Goal: Transaction & Acquisition: Purchase product/service

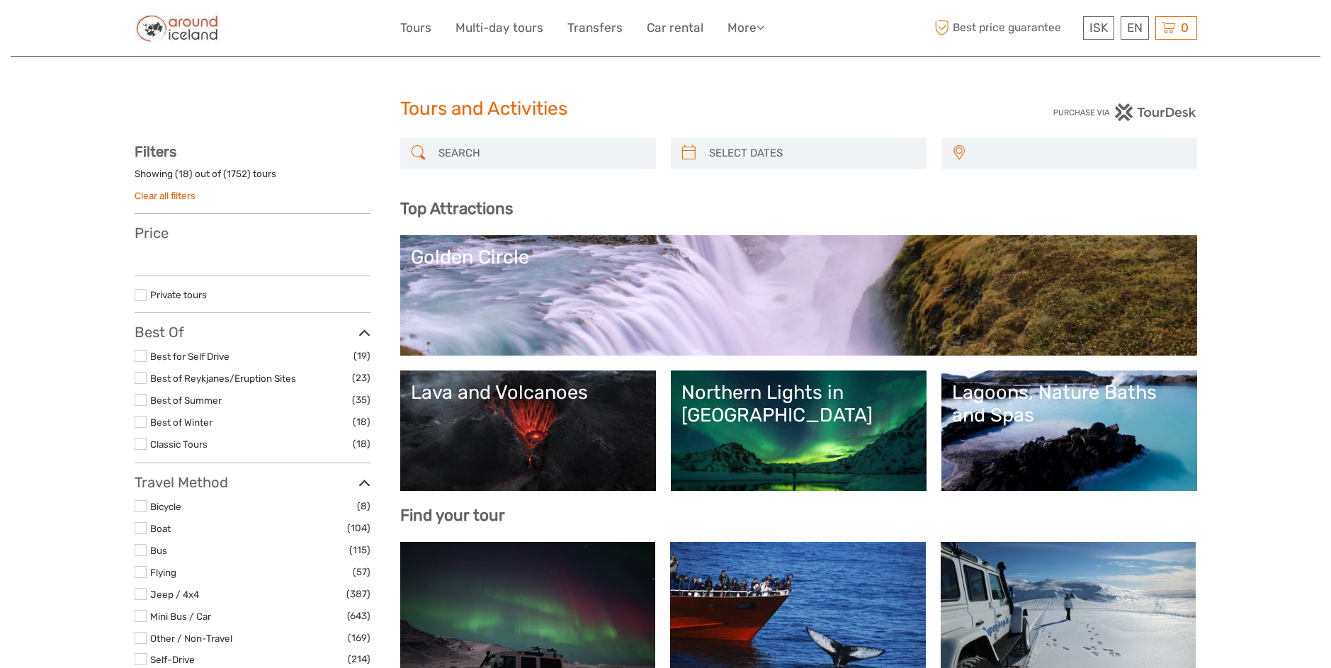
select select
click at [512, 147] on input "search" at bounding box center [541, 153] width 216 height 25
select select
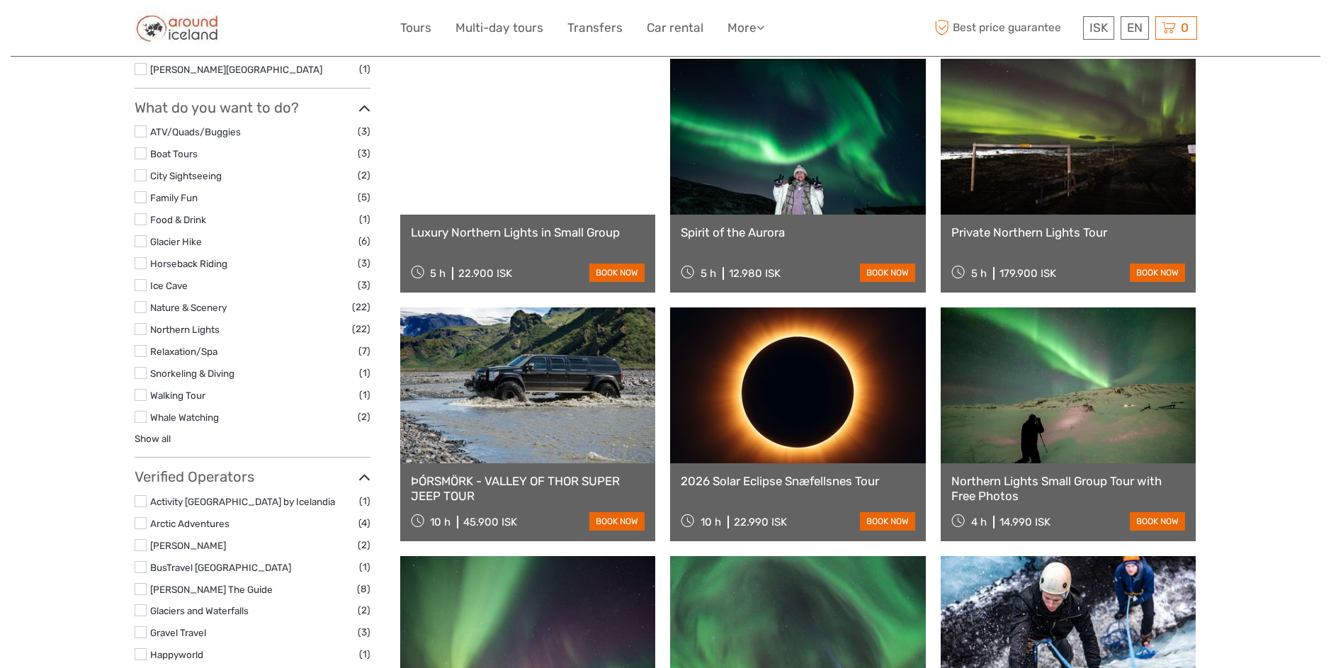
scroll to position [1445, 0]
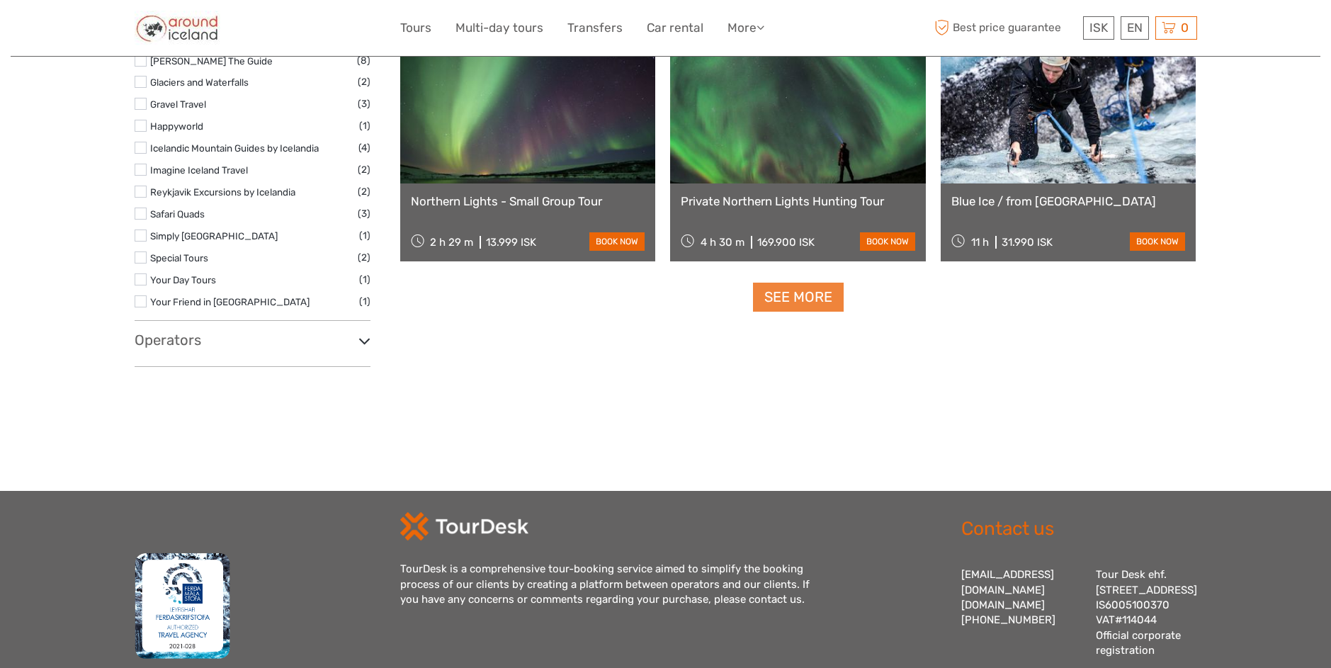
click at [773, 298] on link "See more" at bounding box center [798, 297] width 91 height 29
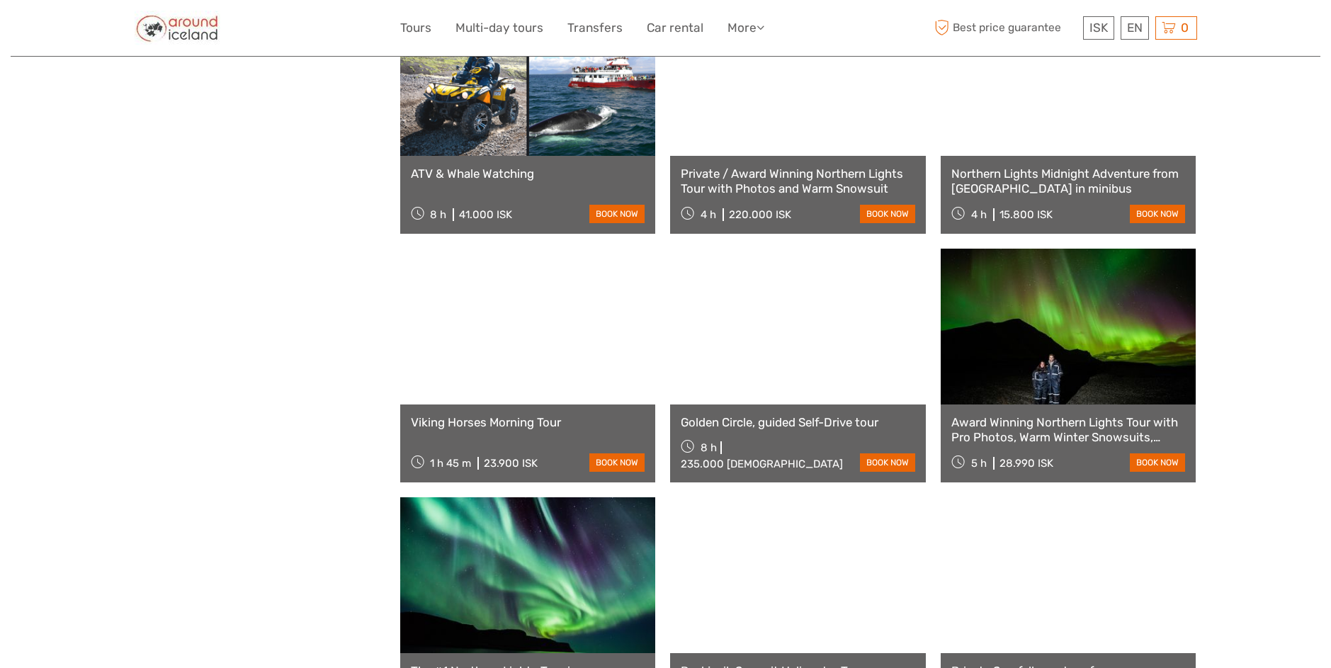
scroll to position [2938, 0]
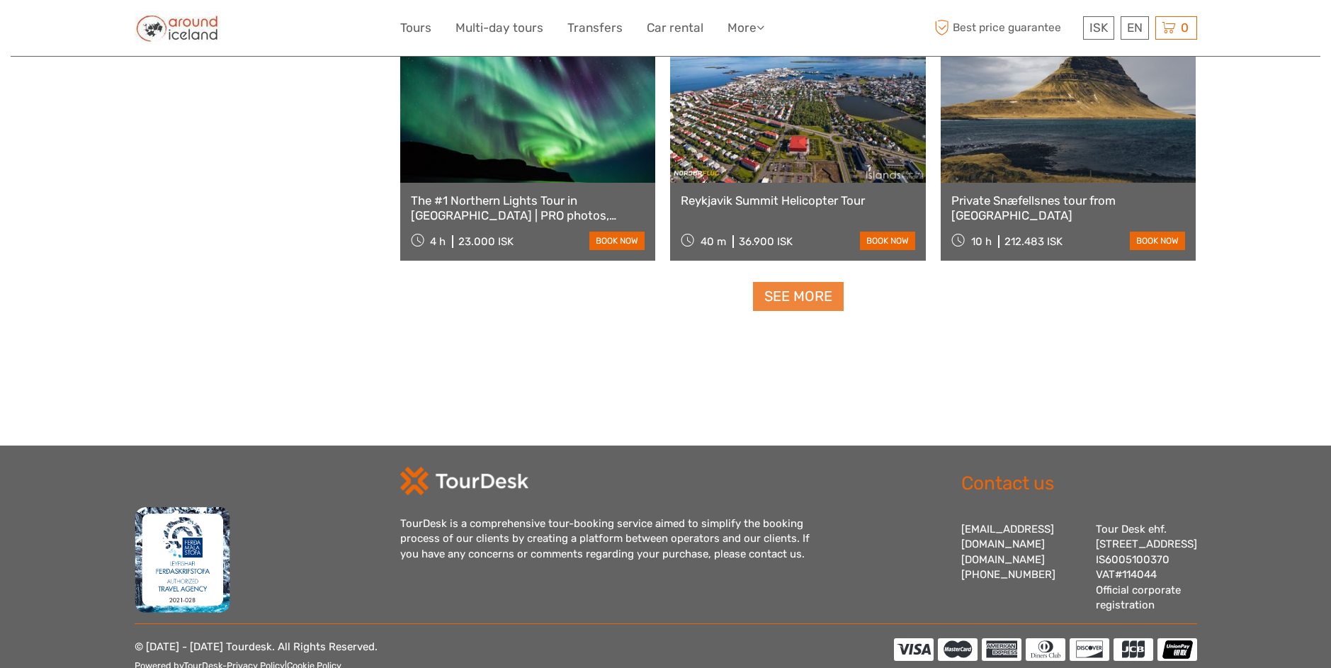
click at [812, 301] on link "See more" at bounding box center [798, 296] width 91 height 29
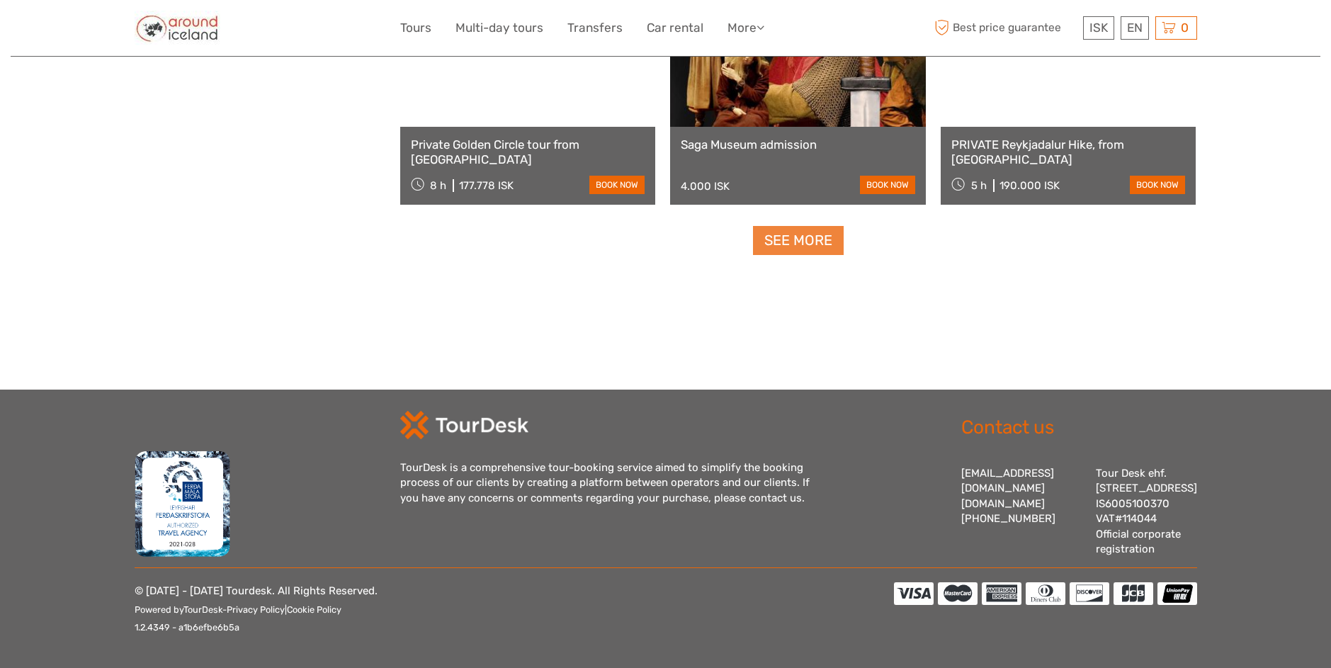
scroll to position [4419, 0]
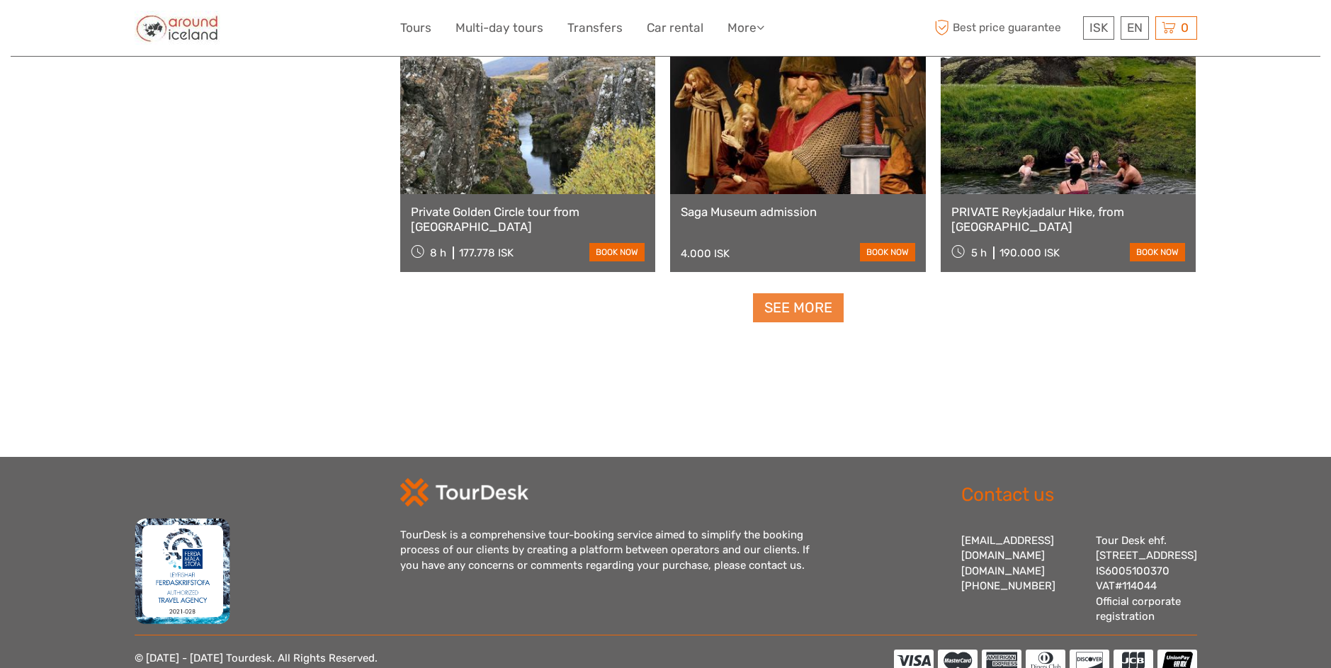
click at [812, 301] on link "See more" at bounding box center [798, 307] width 91 height 29
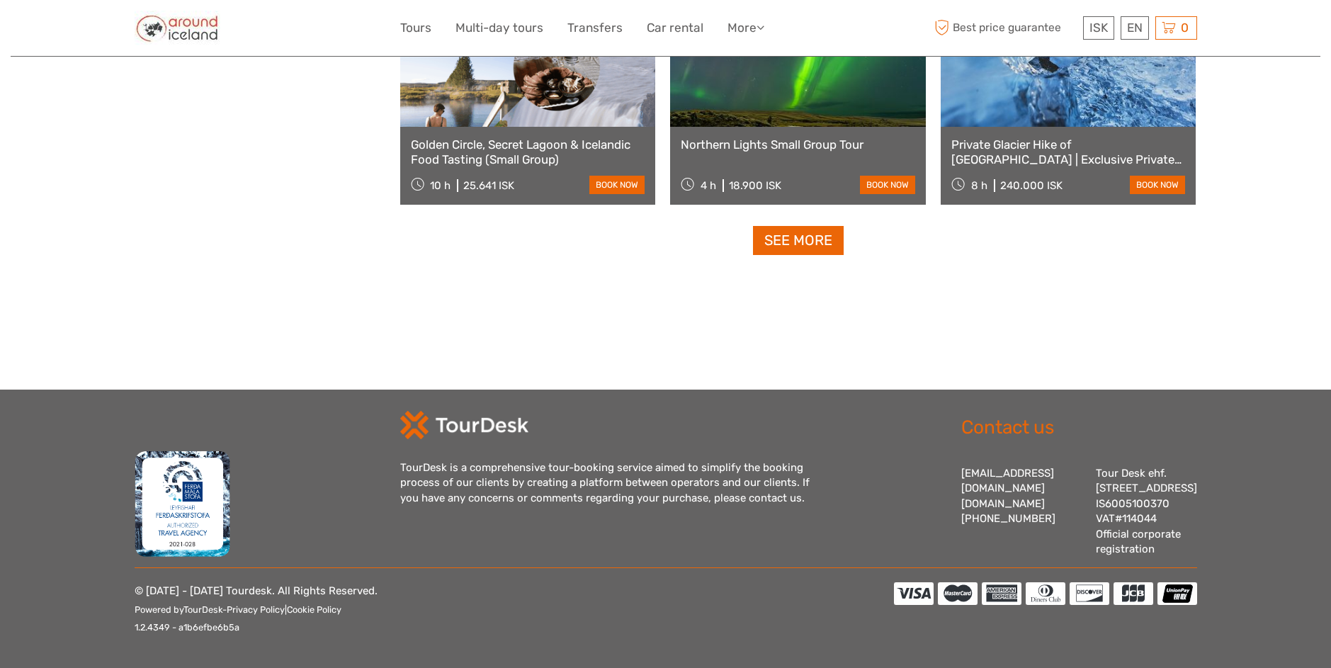
click at [819, 226] on link "See more" at bounding box center [798, 240] width 91 height 29
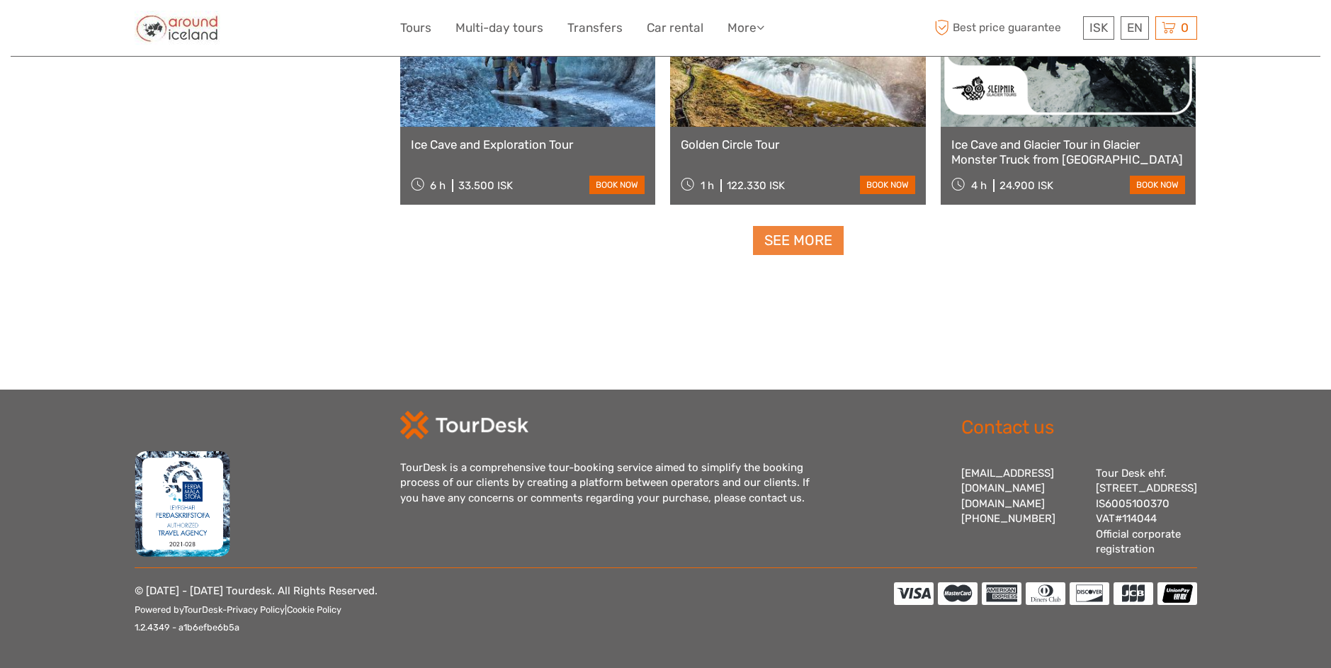
click at [825, 226] on link "See more" at bounding box center [798, 240] width 91 height 29
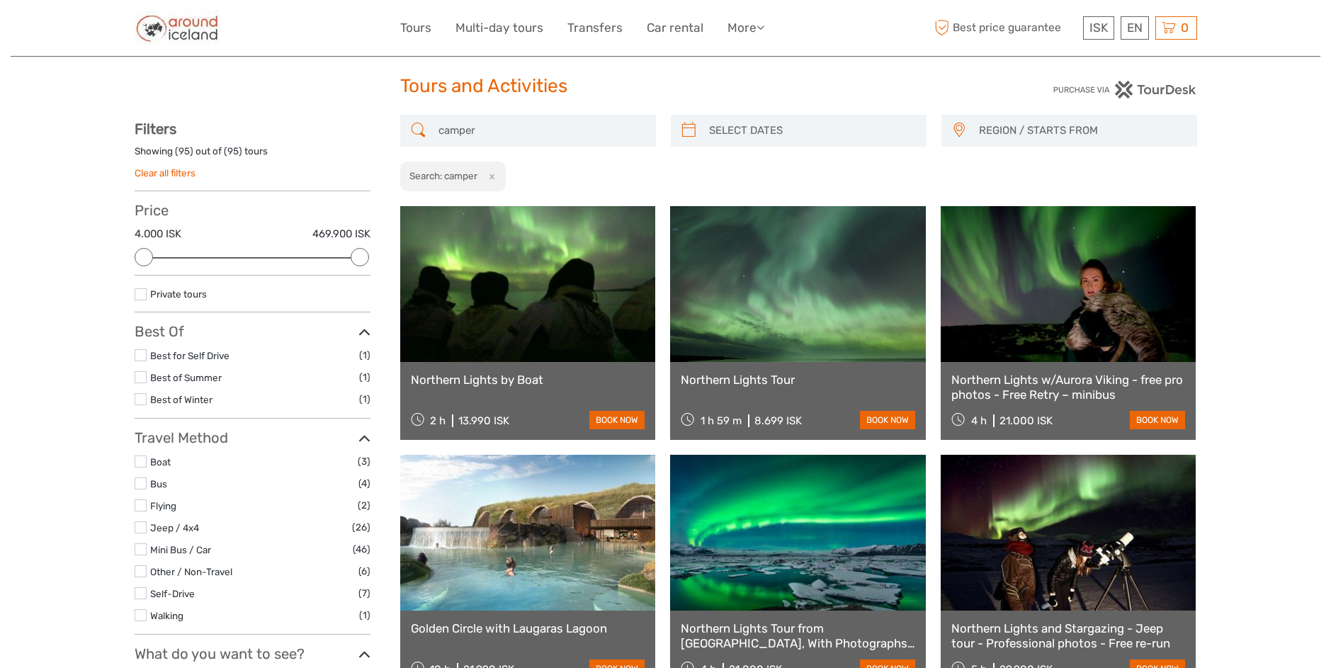
scroll to position [0, 0]
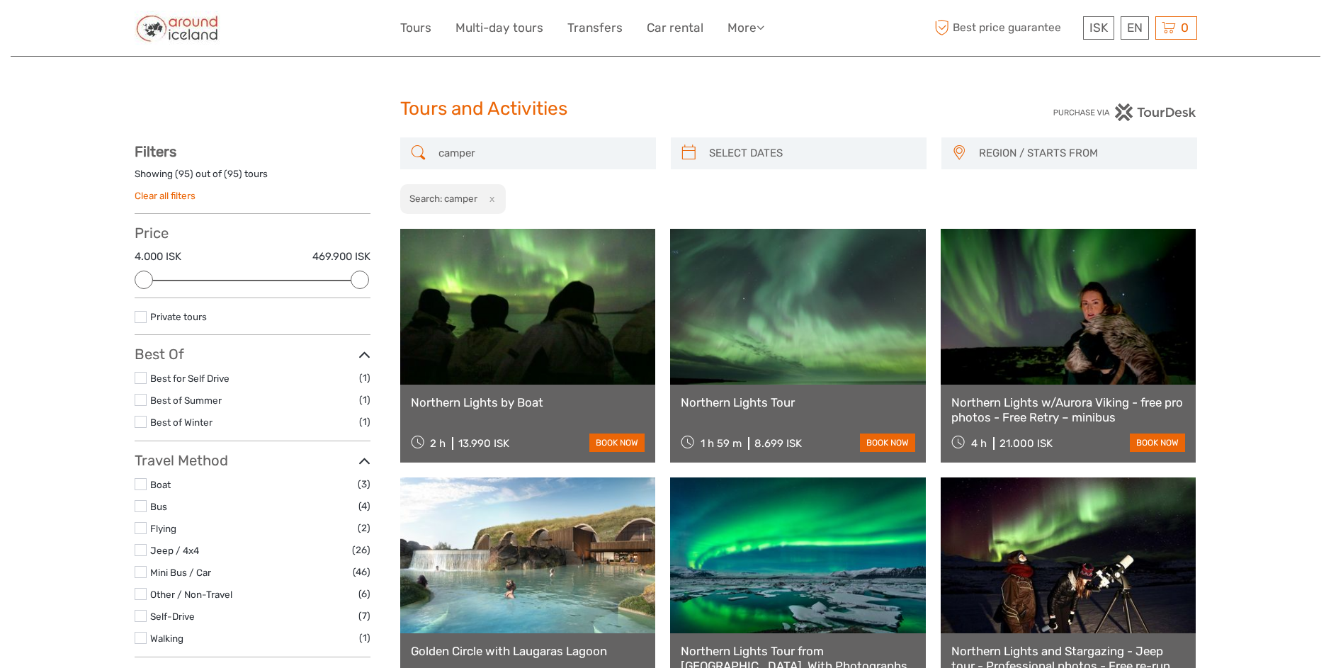
click at [512, 154] on input "camper" at bounding box center [541, 153] width 216 height 25
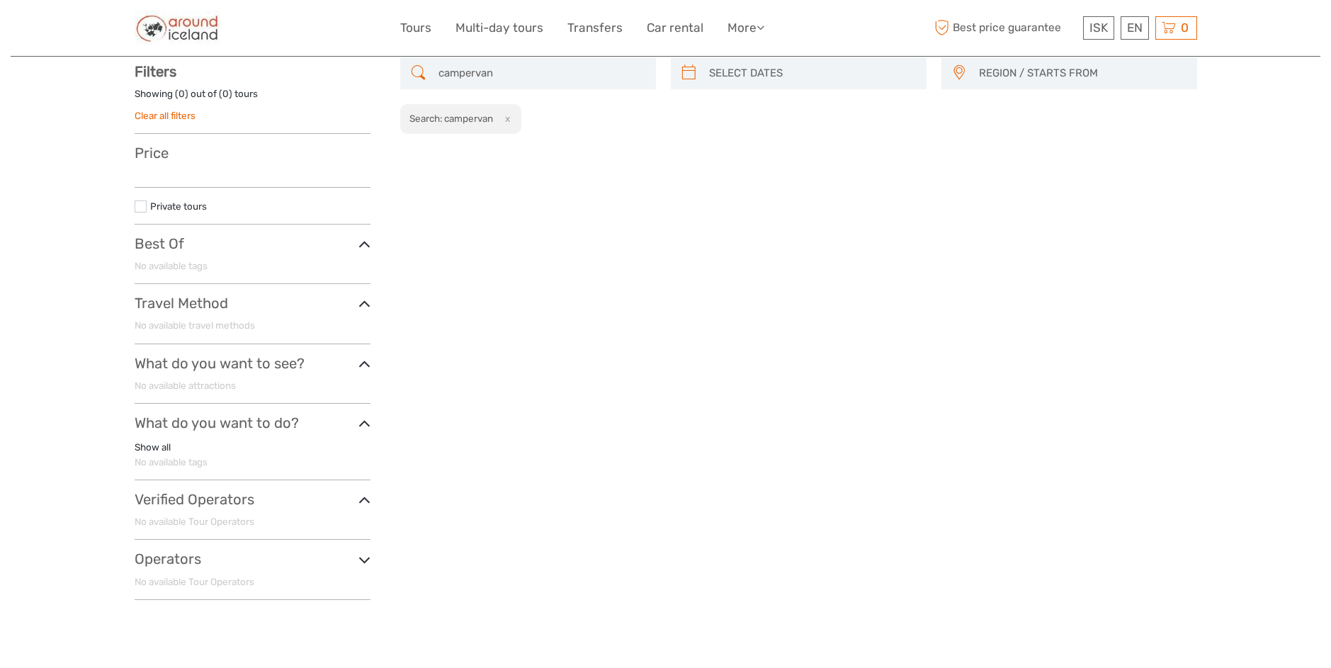
scroll to position [81, 0]
type input "campervan"
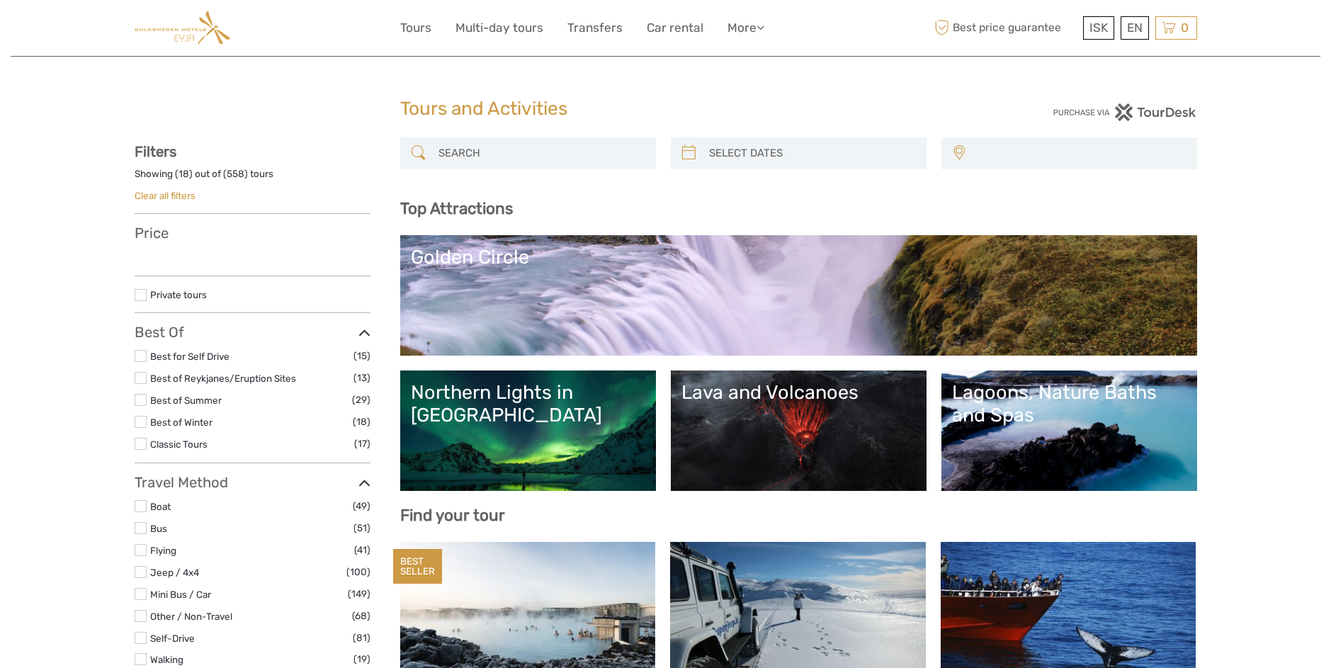
select select
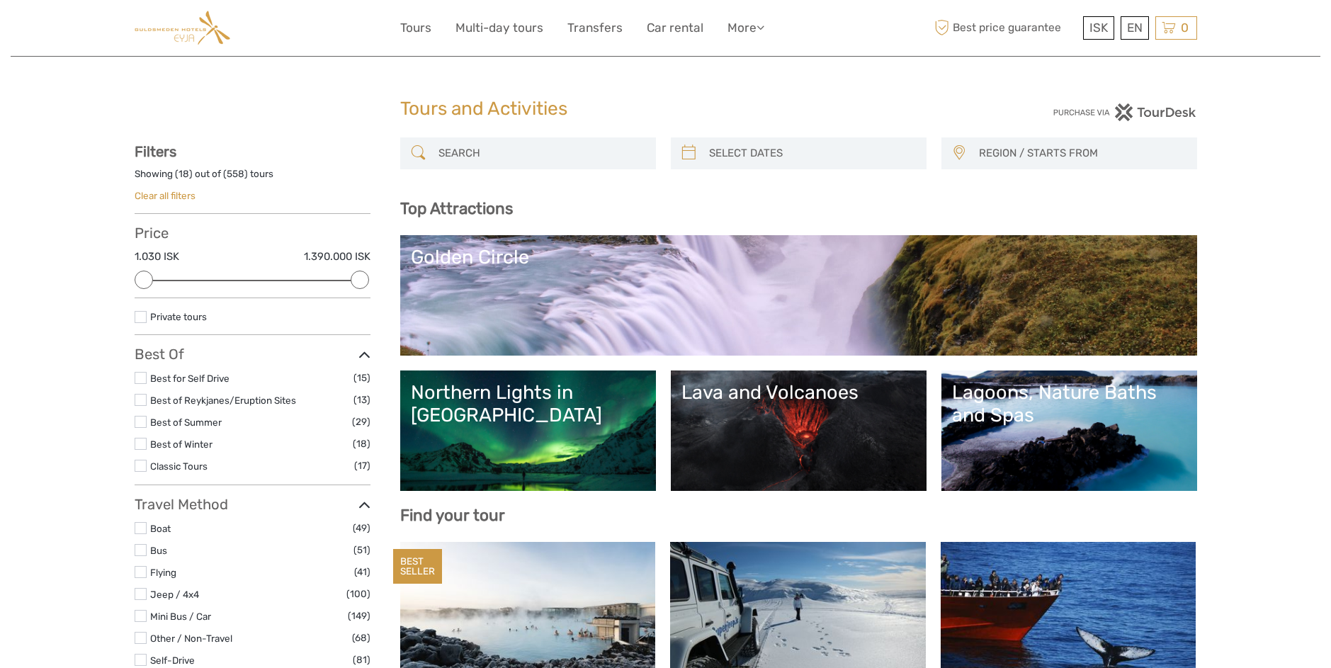
click at [507, 153] on input "search" at bounding box center [541, 153] width 216 height 25
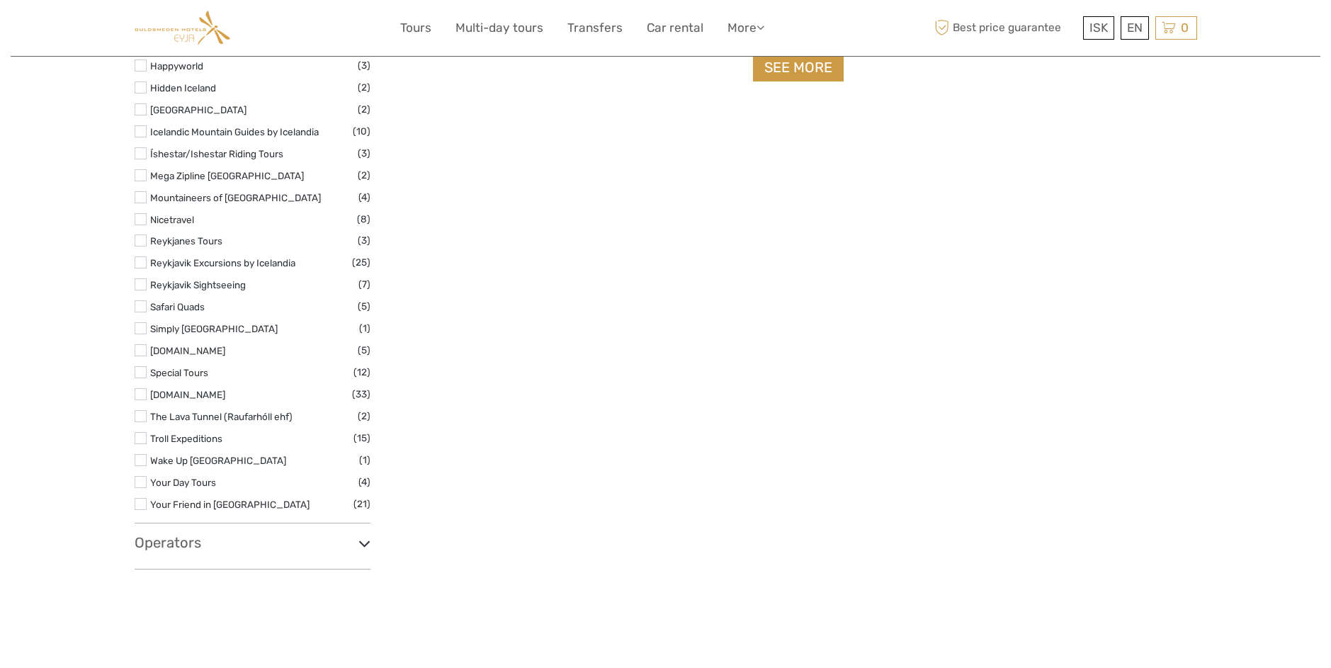
scroll to position [2267, 0]
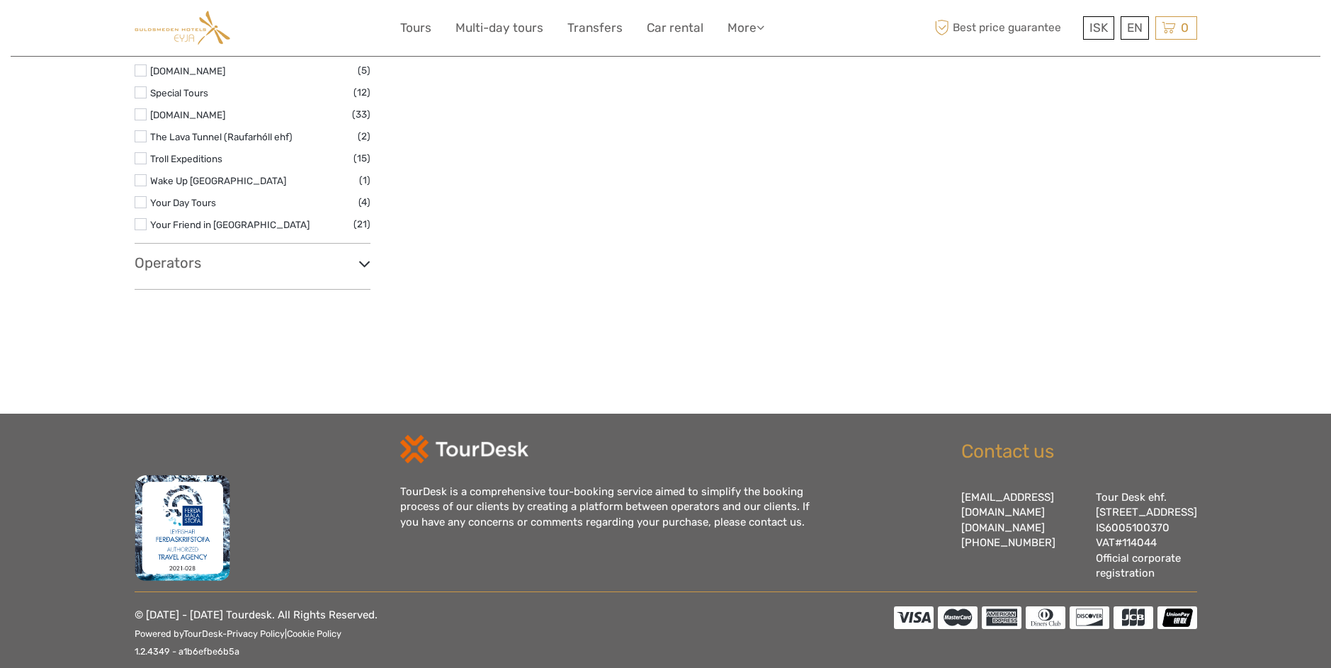
click at [249, 267] on h3 "Operators" at bounding box center [253, 262] width 236 height 17
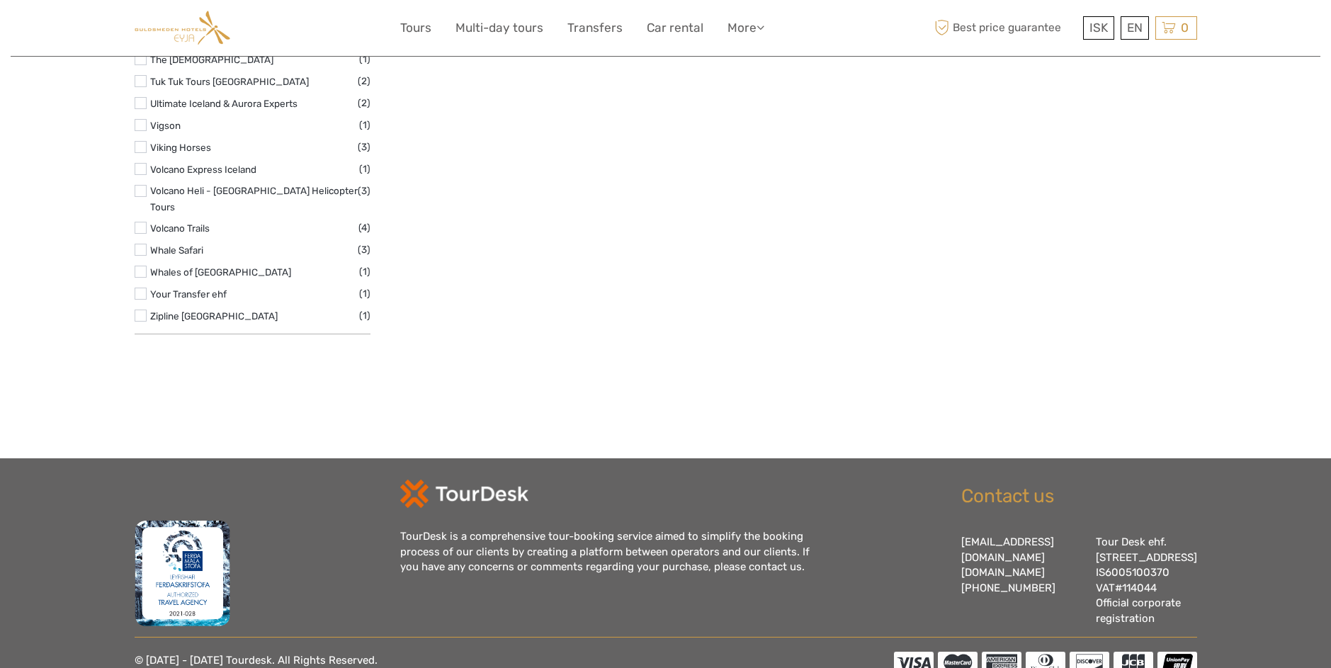
scroll to position [3935, 0]
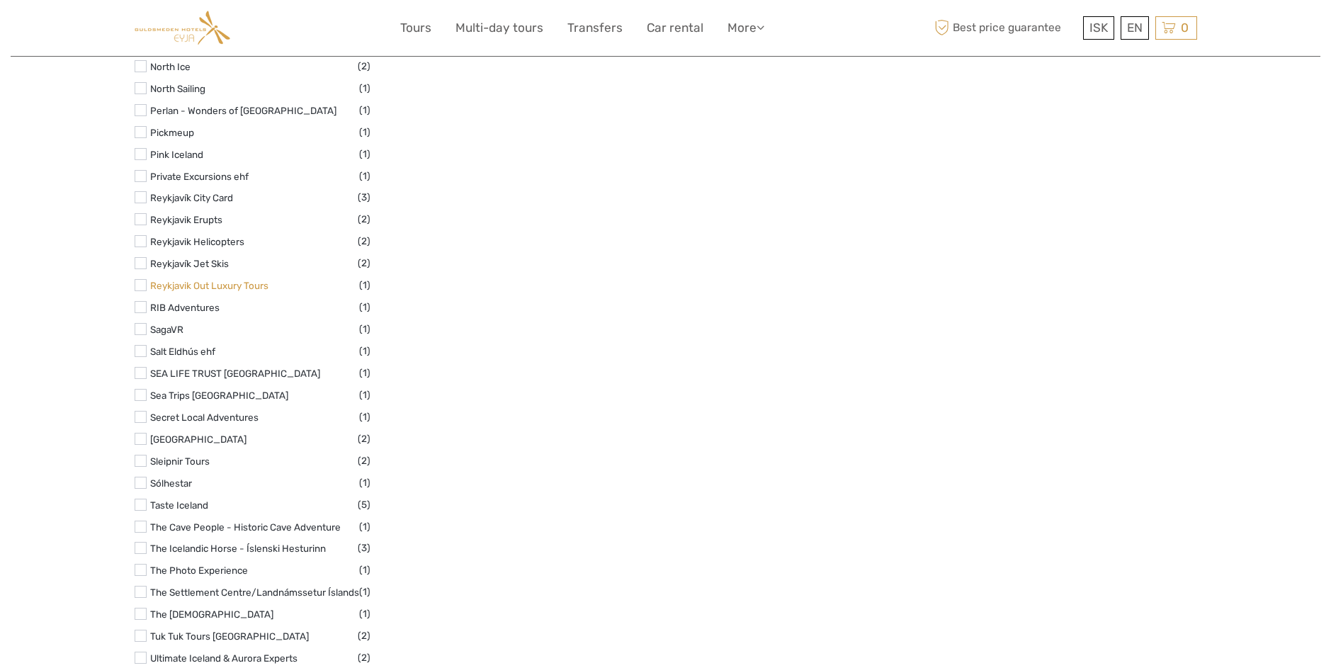
click at [237, 281] on link "Reykjavik Out Luxury Tours" at bounding box center [209, 285] width 118 height 11
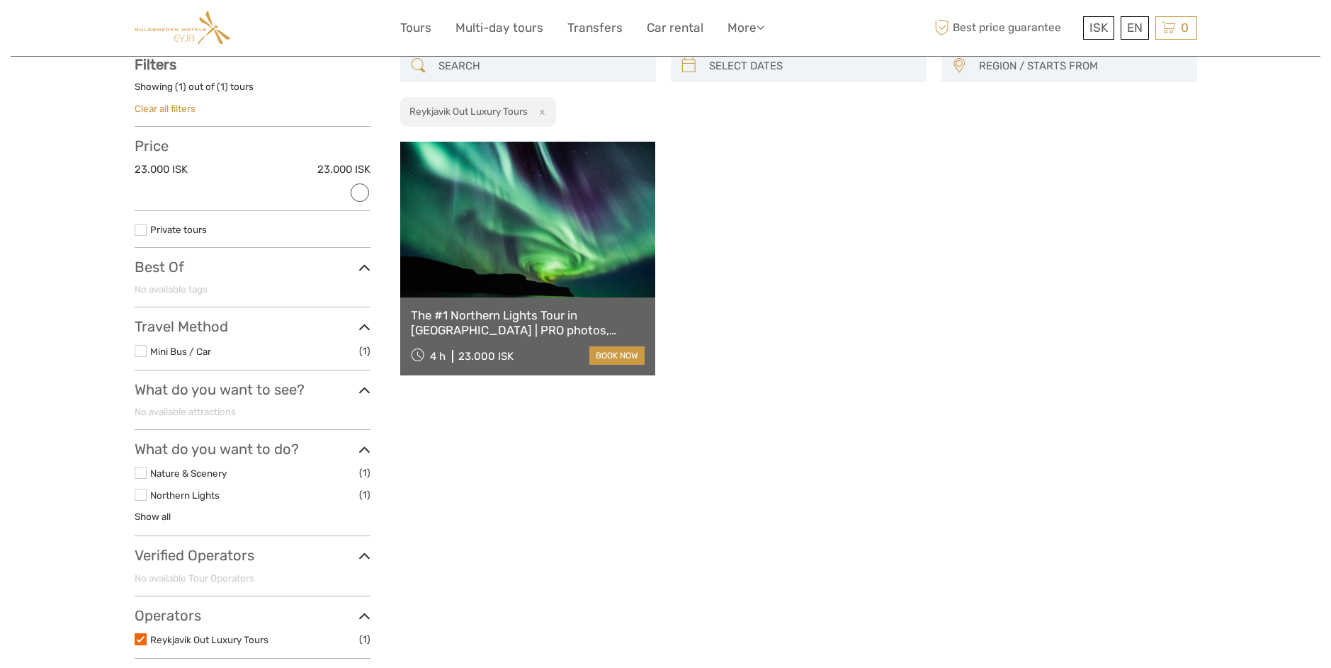
scroll to position [81, 0]
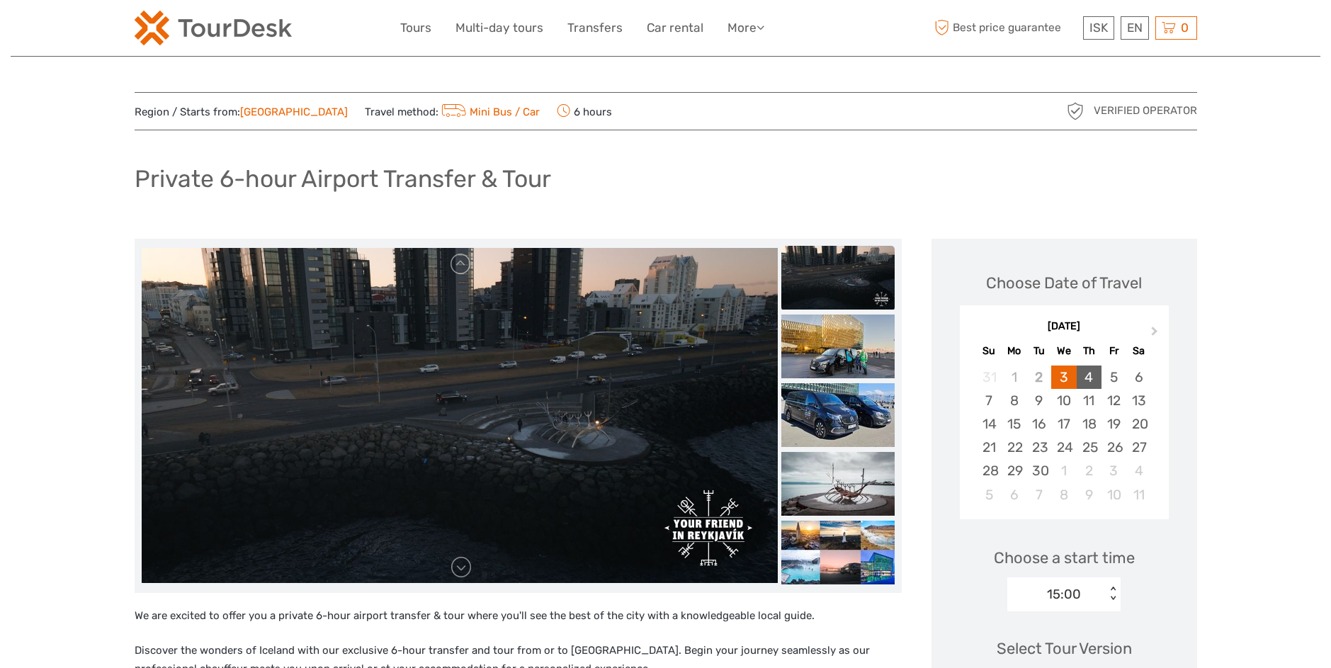
click at [1083, 370] on div "4" at bounding box center [1089, 377] width 25 height 23
click at [228, 39] on img at bounding box center [213, 28] width 157 height 35
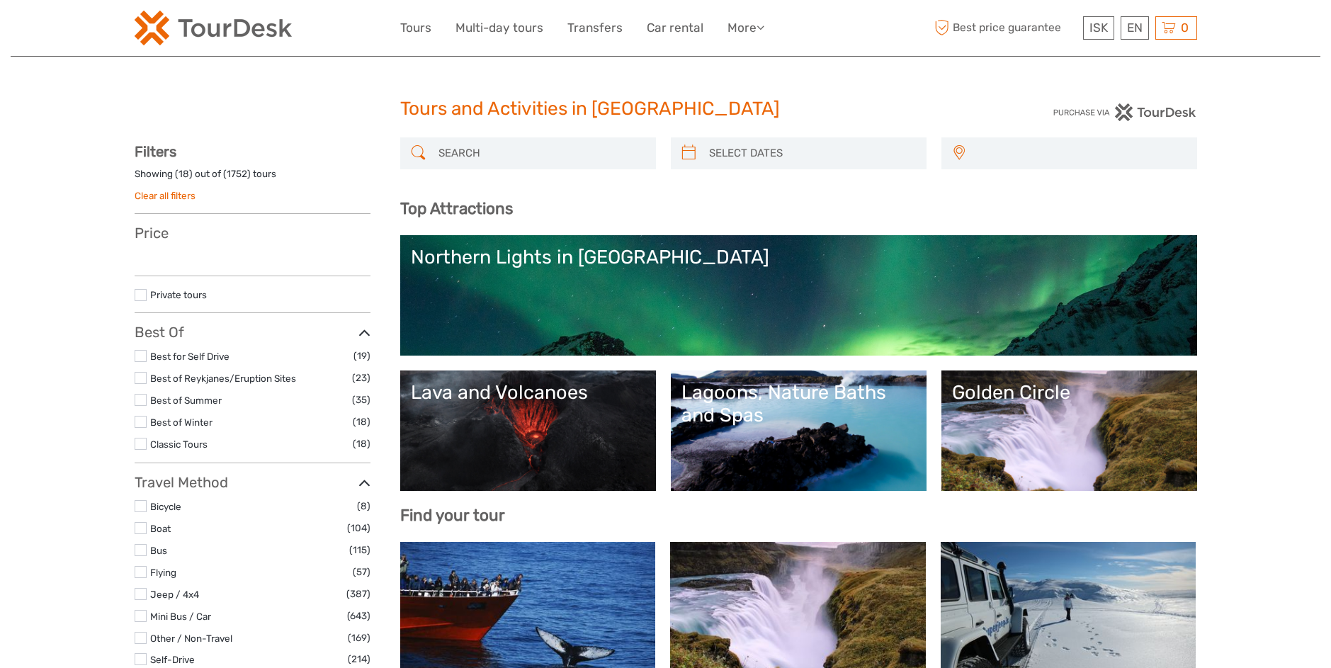
select select
click at [524, 169] on div "[GEOGRAPHIC_DATA] East North Northeast [GEOGRAPHIC_DATA] / [GEOGRAPHIC_DATA] So…" at bounding box center [798, 160] width 797 height 47
click at [523, 157] on input "search" at bounding box center [541, 153] width 216 height 25
select select
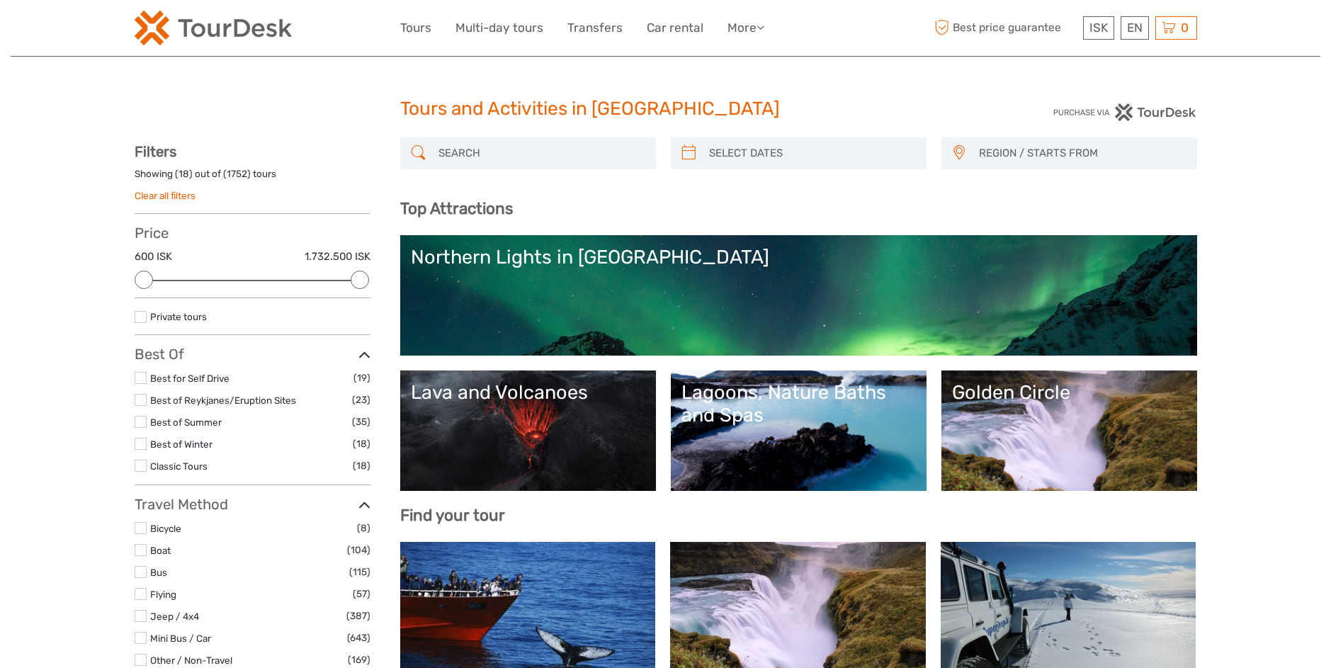
type input "v"
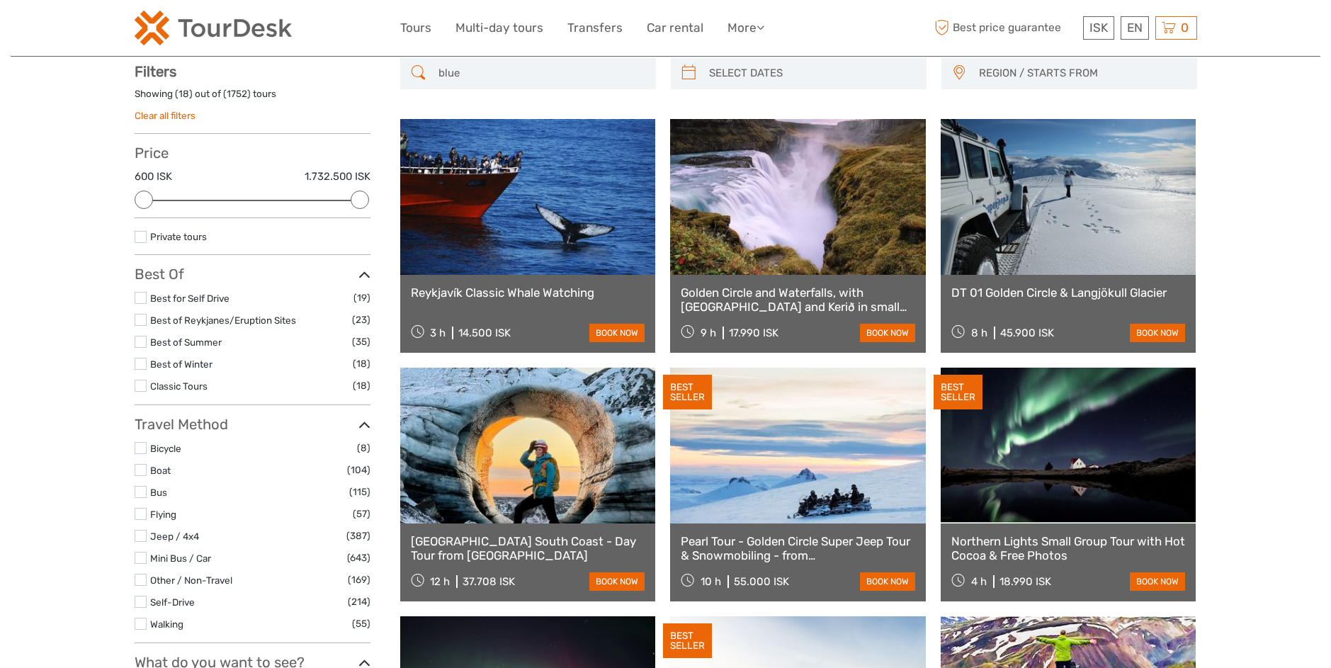
scroll to position [81, 0]
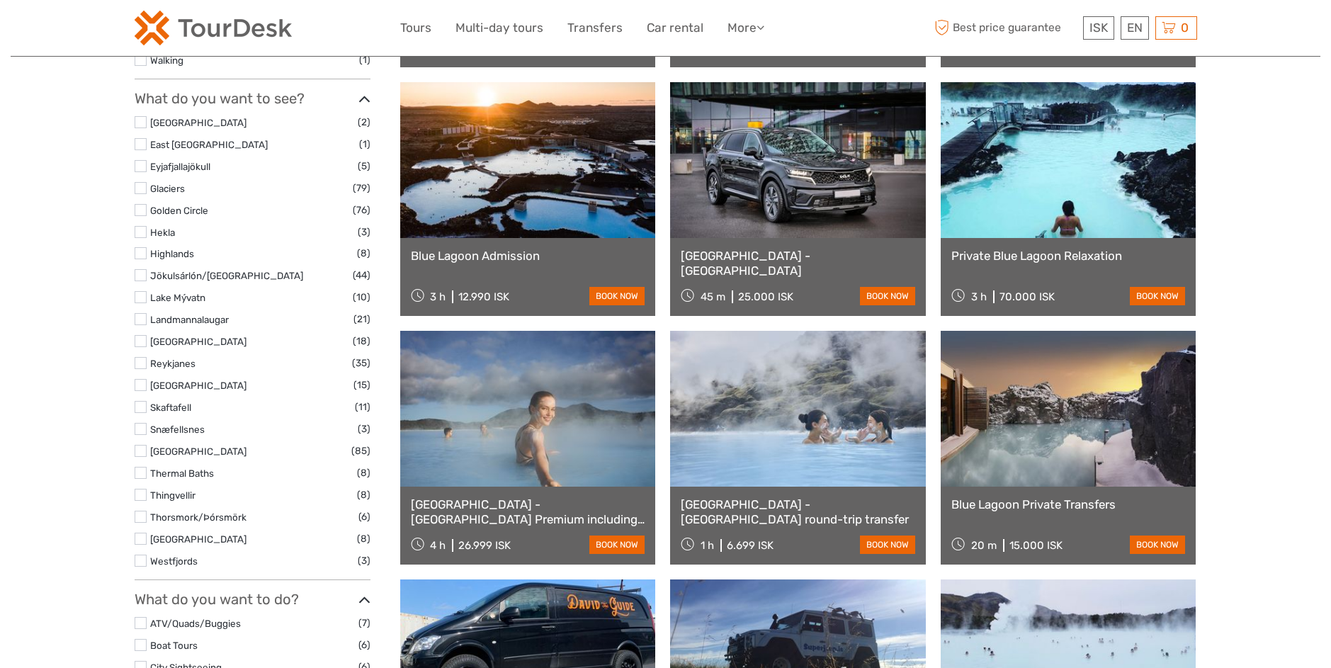
scroll to position [675, 0]
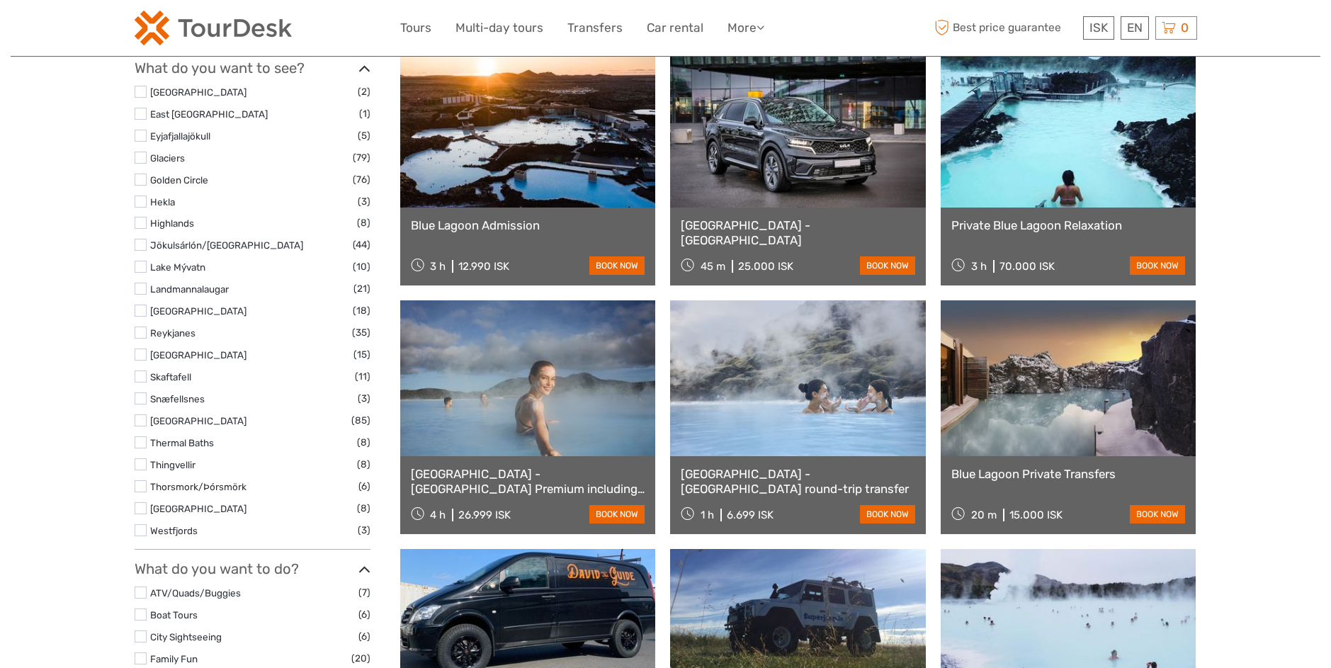
type input "blue lagoon"
click at [547, 173] on link at bounding box center [528, 130] width 256 height 156
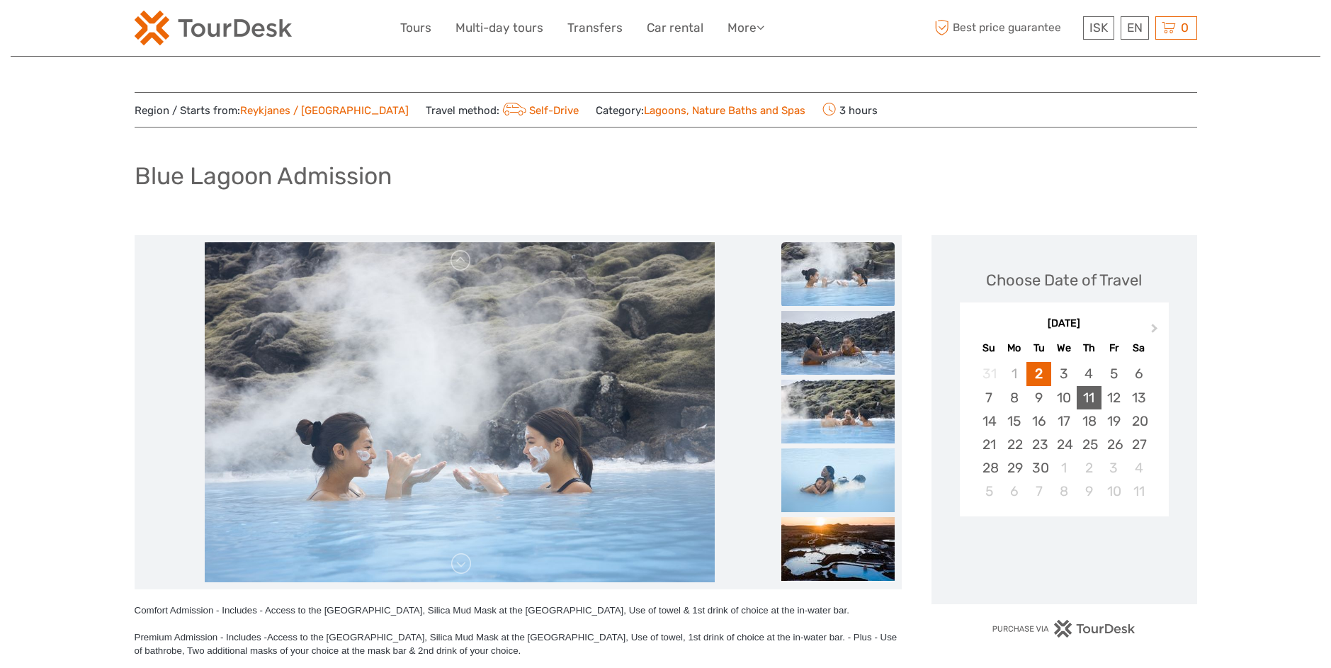
click at [1086, 386] on div "11" at bounding box center [1089, 397] width 25 height 23
click at [1086, 377] on div "4" at bounding box center [1089, 373] width 25 height 23
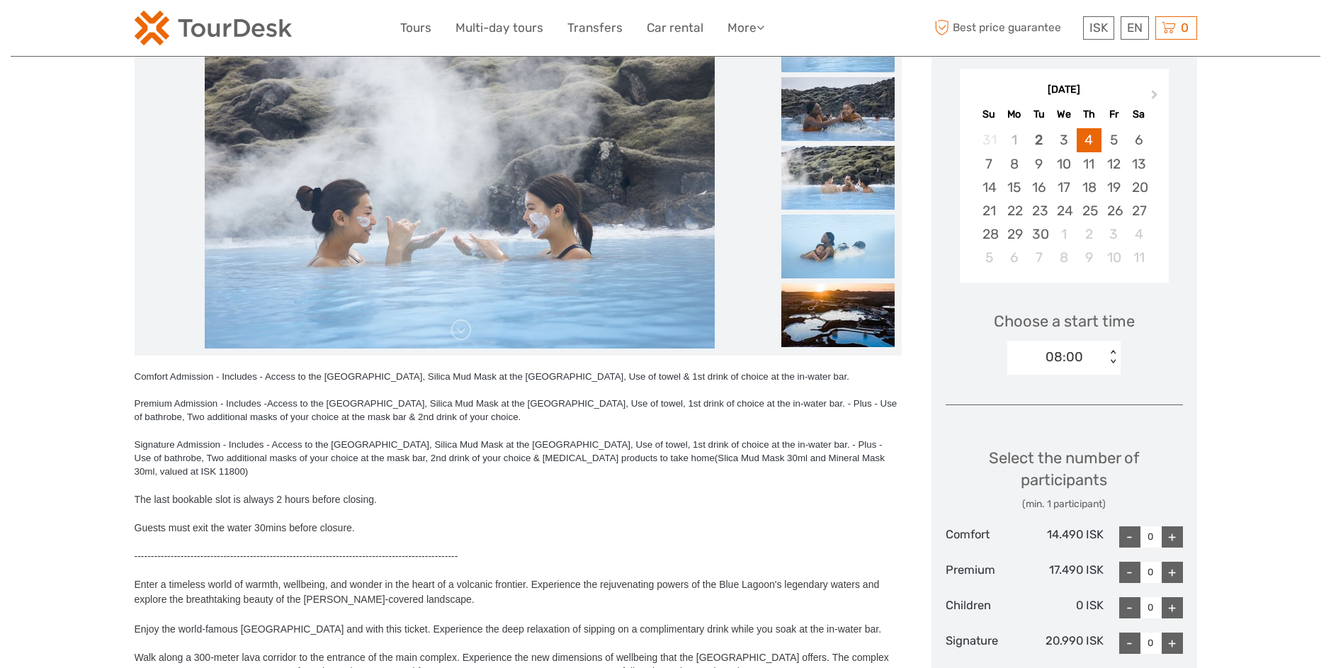
scroll to position [233, 0]
click at [1055, 376] on div "Choose a start time 08:00 < >" at bounding box center [1064, 337] width 237 height 91
click at [1064, 358] on div "08:00" at bounding box center [1065, 358] width 38 height 18
click at [1090, 423] on div "12:00" at bounding box center [1064, 418] width 99 height 24
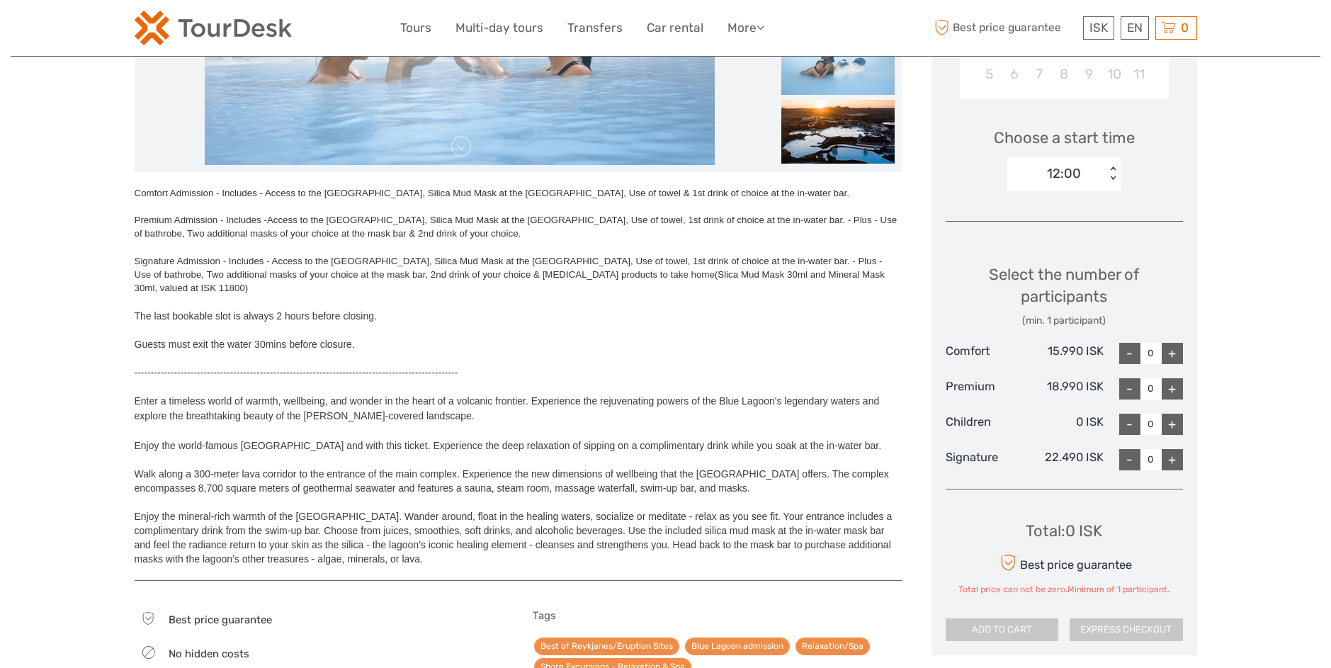
scroll to position [429, 0]
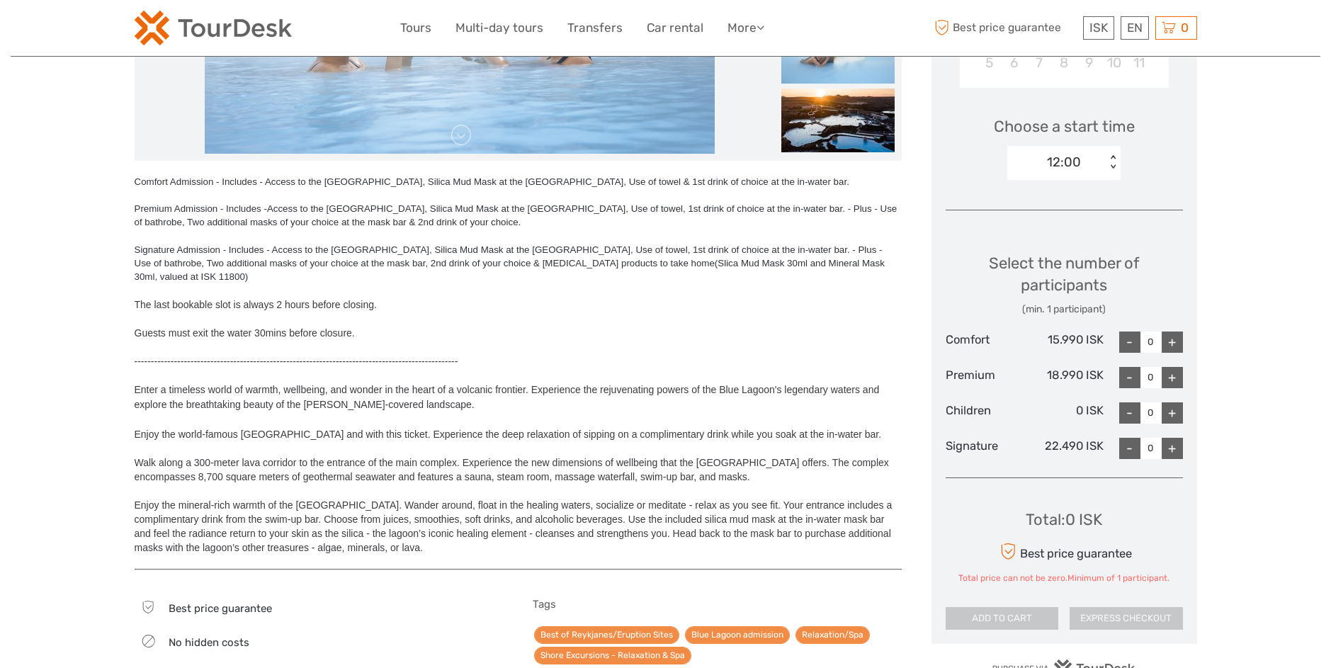
click at [1172, 408] on div "+" at bounding box center [1172, 412] width 21 height 21
type input "2"
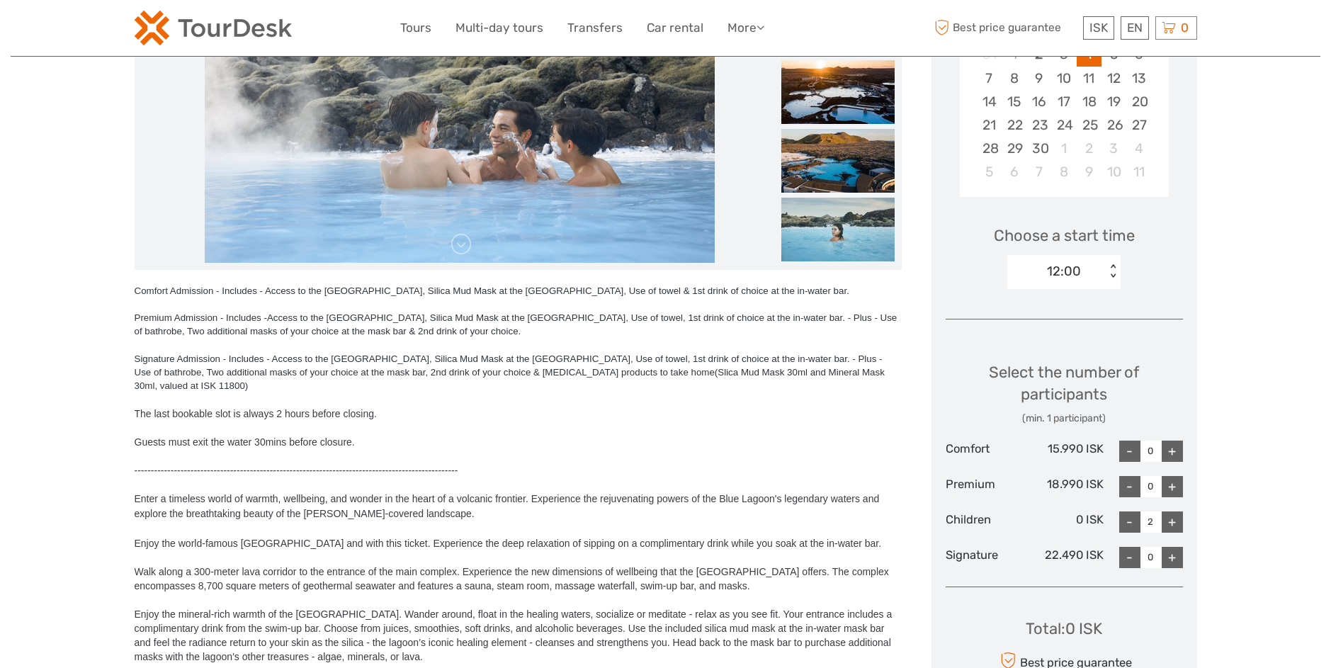
scroll to position [324, 0]
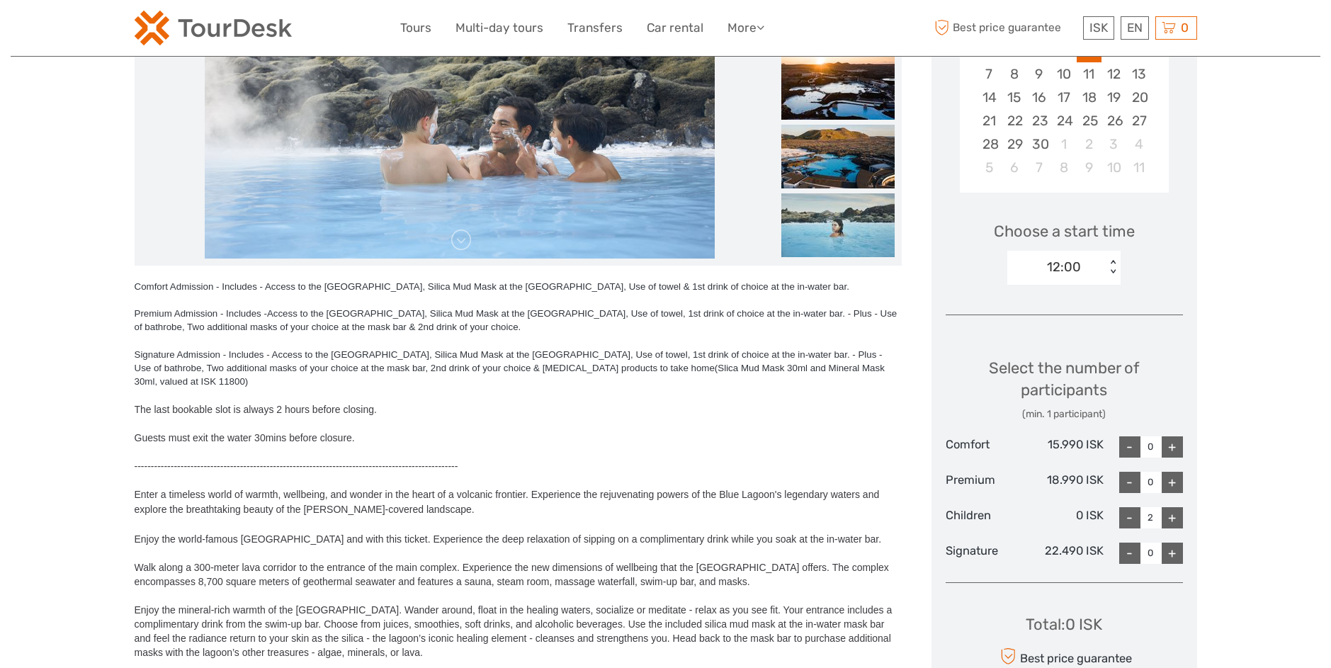
click at [1173, 480] on div "+" at bounding box center [1172, 482] width 21 height 21
type input "2"
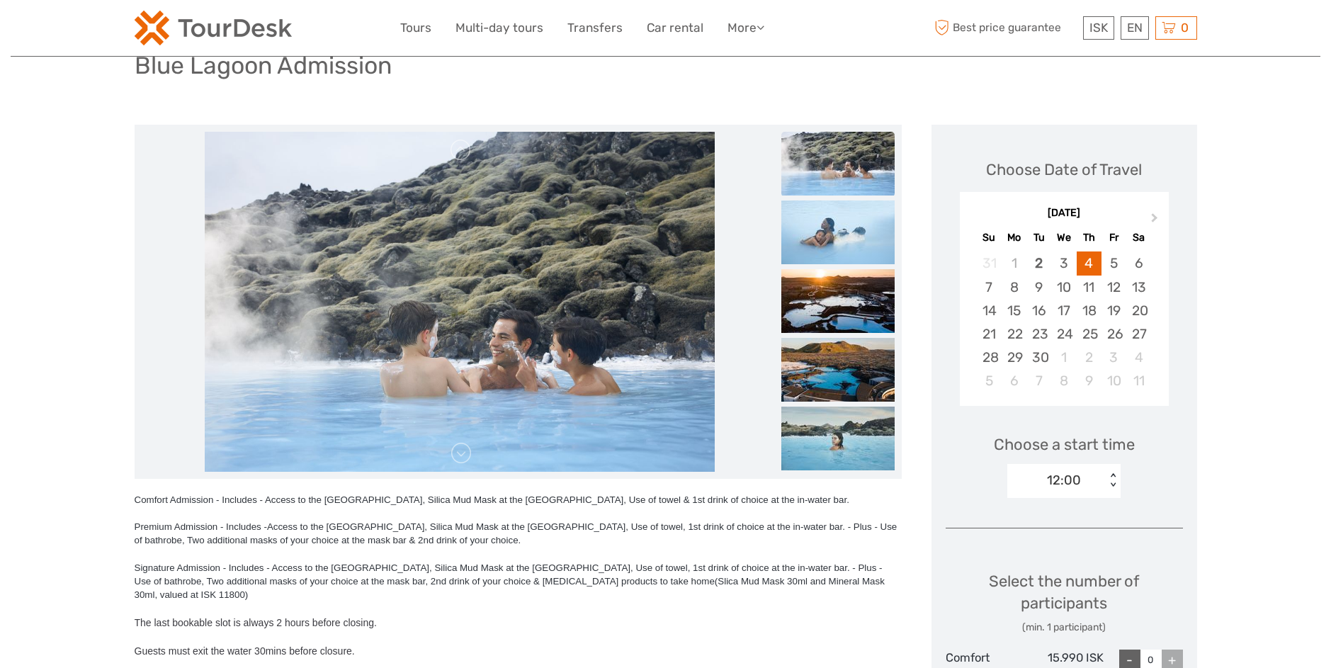
scroll to position [0, 0]
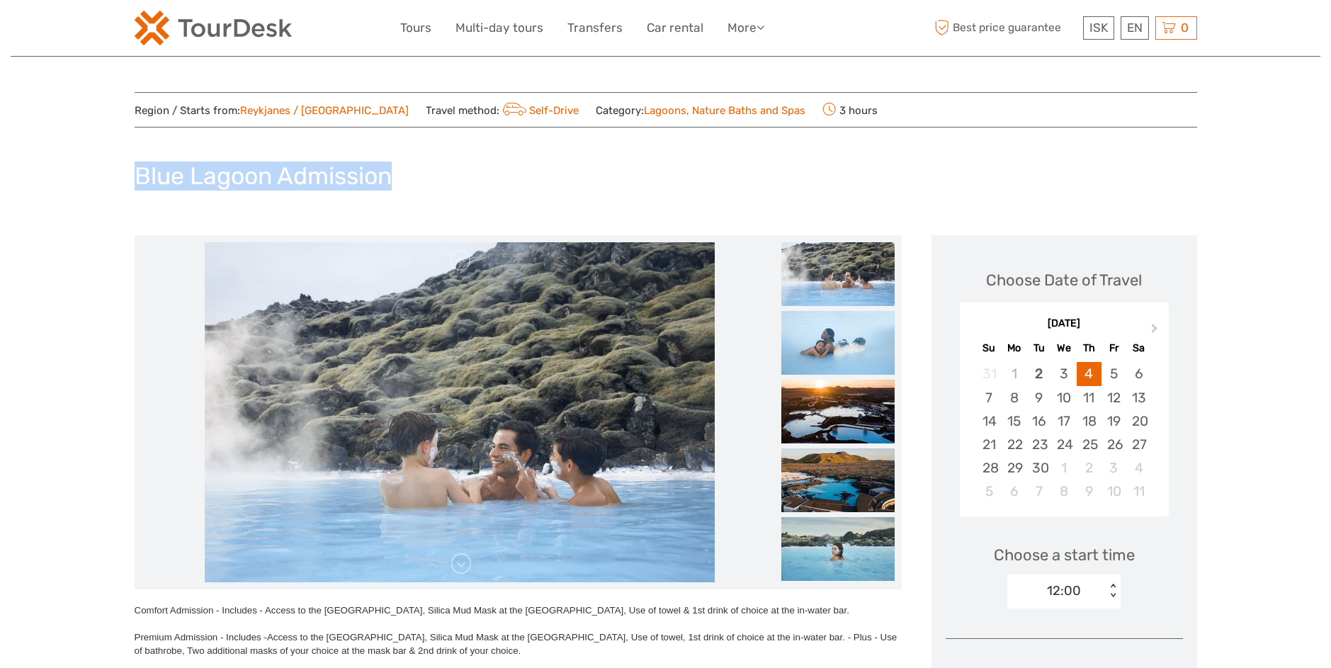
drag, startPoint x: 126, startPoint y: 178, endPoint x: 386, endPoint y: 179, distance: 260.1
copy h1 "Blue Lagoon Admission"
click at [230, 16] on img at bounding box center [213, 28] width 157 height 35
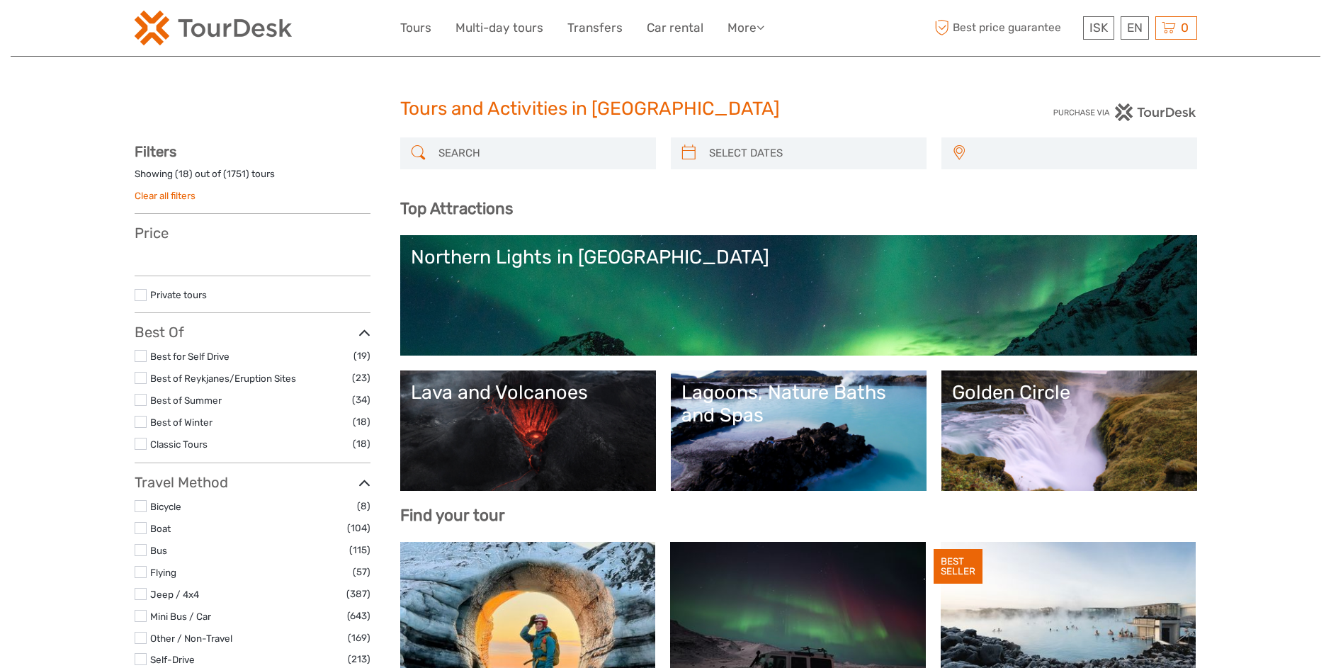
select select
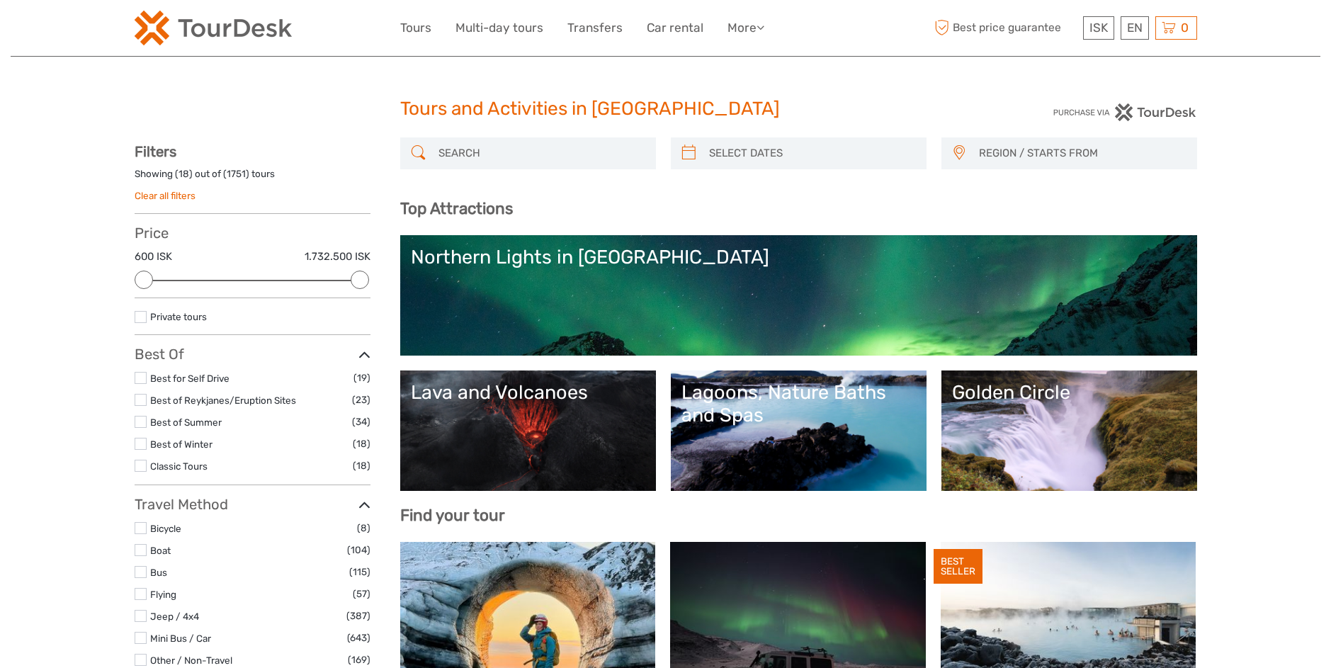
click at [470, 157] on input "search" at bounding box center [541, 153] width 216 height 25
paste input "Hvammsvík Hot Spring with bus transfer from and to [GEOGRAPHIC_DATA]"
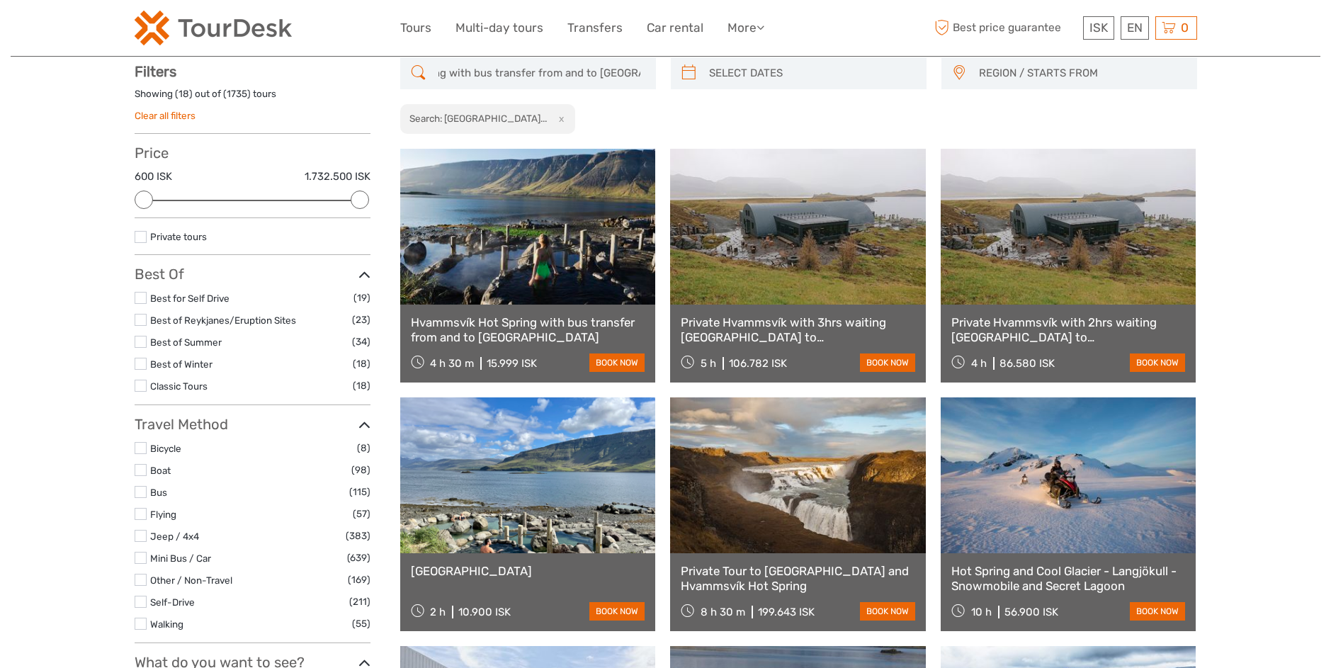
scroll to position [81, 0]
type input "Hvammsvík Hot Spring with bus transfer from and to [GEOGRAPHIC_DATA]"
click at [522, 205] on link at bounding box center [528, 226] width 256 height 156
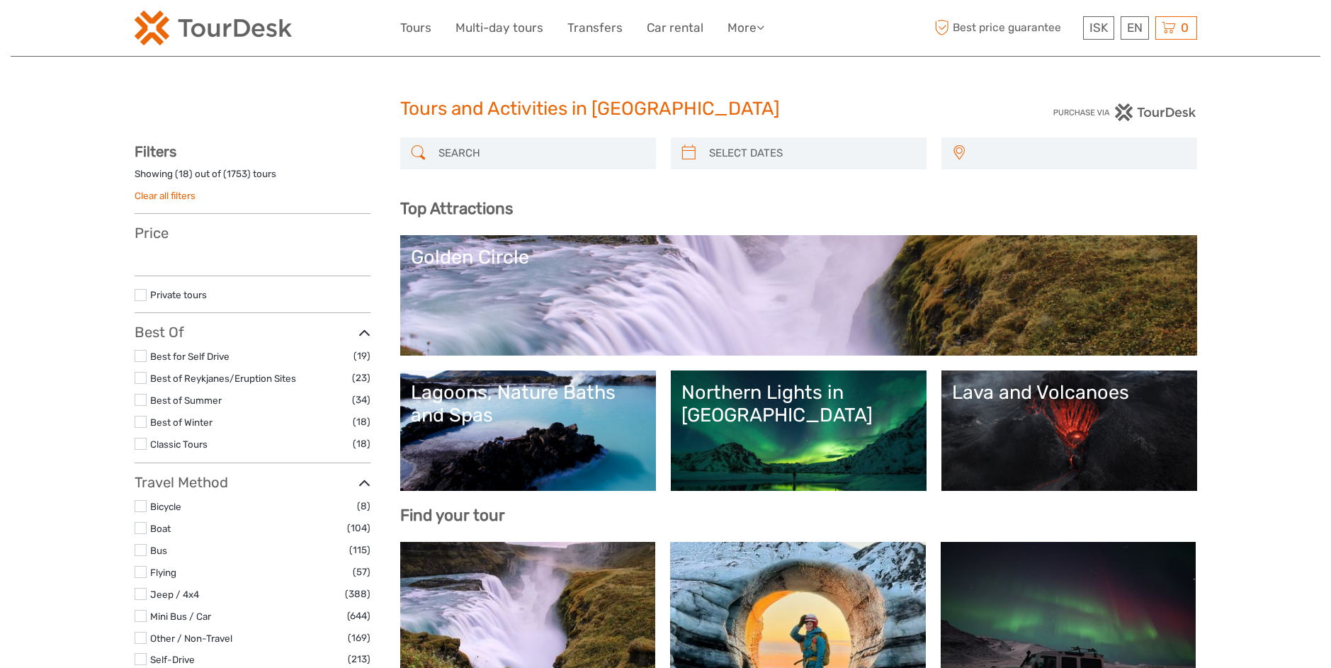
select select
